Goal: Navigation & Orientation: Find specific page/section

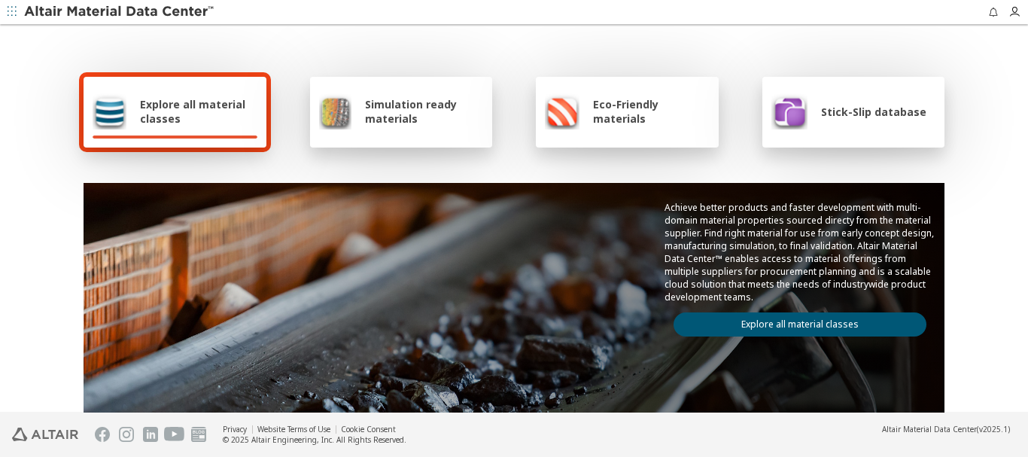
click at [838, 117] on span "Stick-Slip database" at bounding box center [873, 112] width 105 height 14
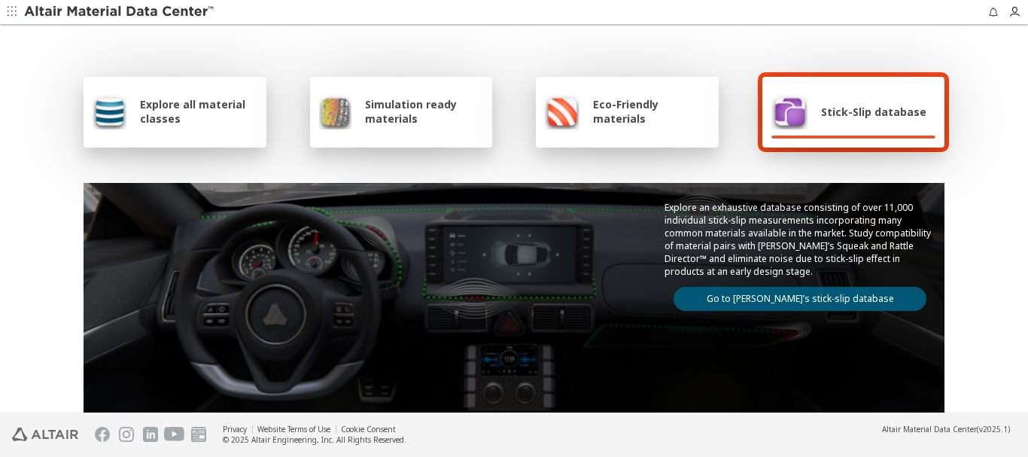
click at [762, 287] on link "Go to [PERSON_NAME]’s stick-slip database" at bounding box center [800, 299] width 253 height 24
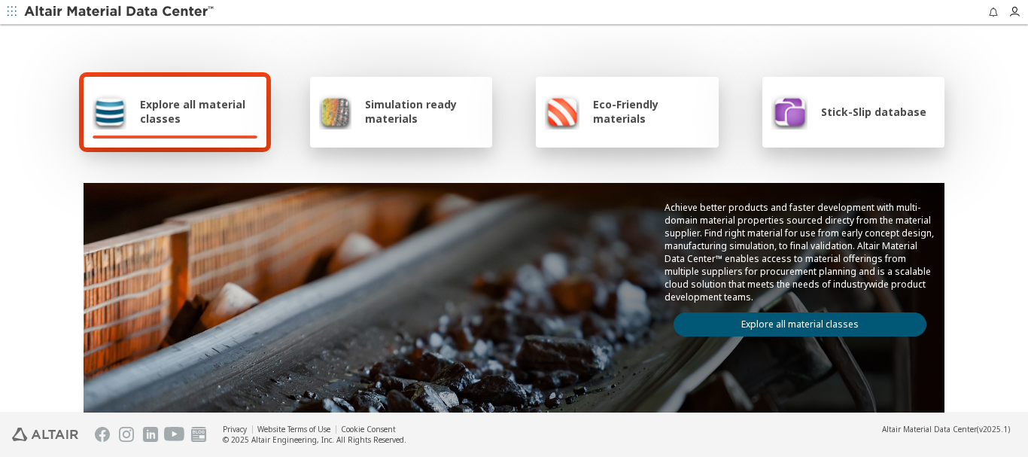
click at [170, 105] on span "Explore all material classes" at bounding box center [198, 111] width 117 height 29
click at [117, 109] on img at bounding box center [110, 111] width 34 height 36
click at [753, 327] on link "Explore all material classes" at bounding box center [800, 324] width 253 height 24
click at [878, 118] on span "Stick-Slip database" at bounding box center [873, 112] width 105 height 14
